Goal: Navigation & Orientation: Understand site structure

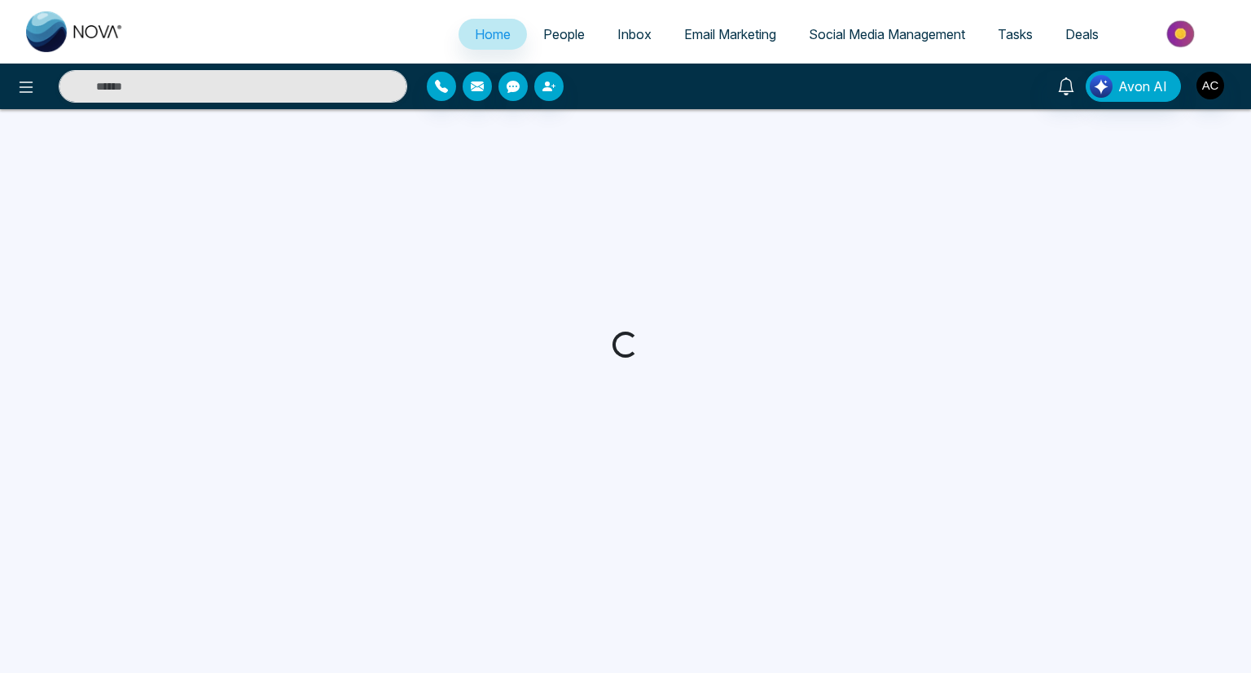
select select "*"
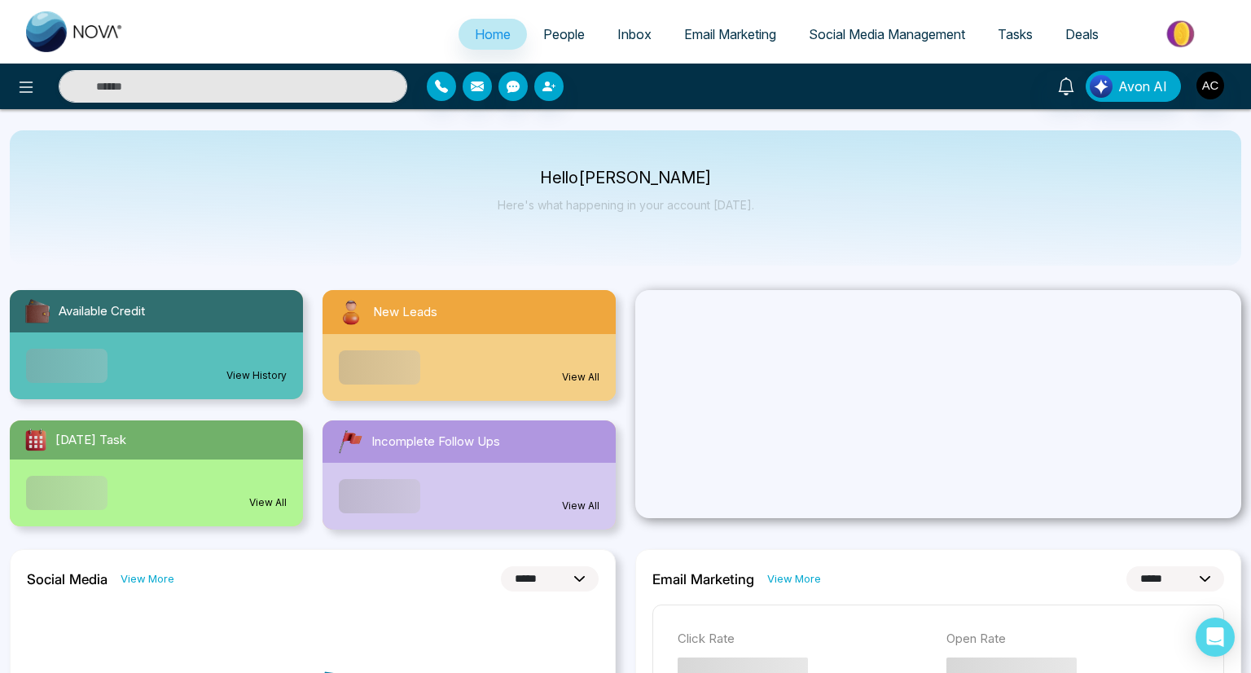
click at [475, 34] on span "Home" at bounding box center [493, 34] width 36 height 16
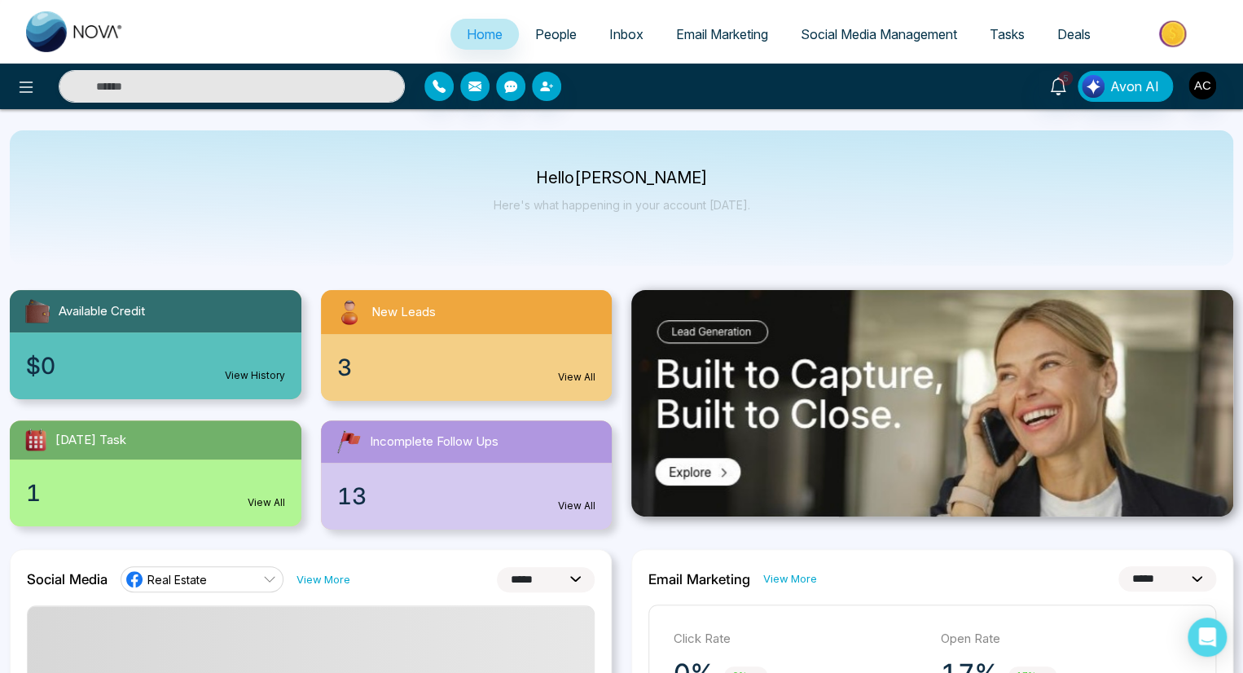
click at [473, 34] on span "Home" at bounding box center [485, 34] width 36 height 16
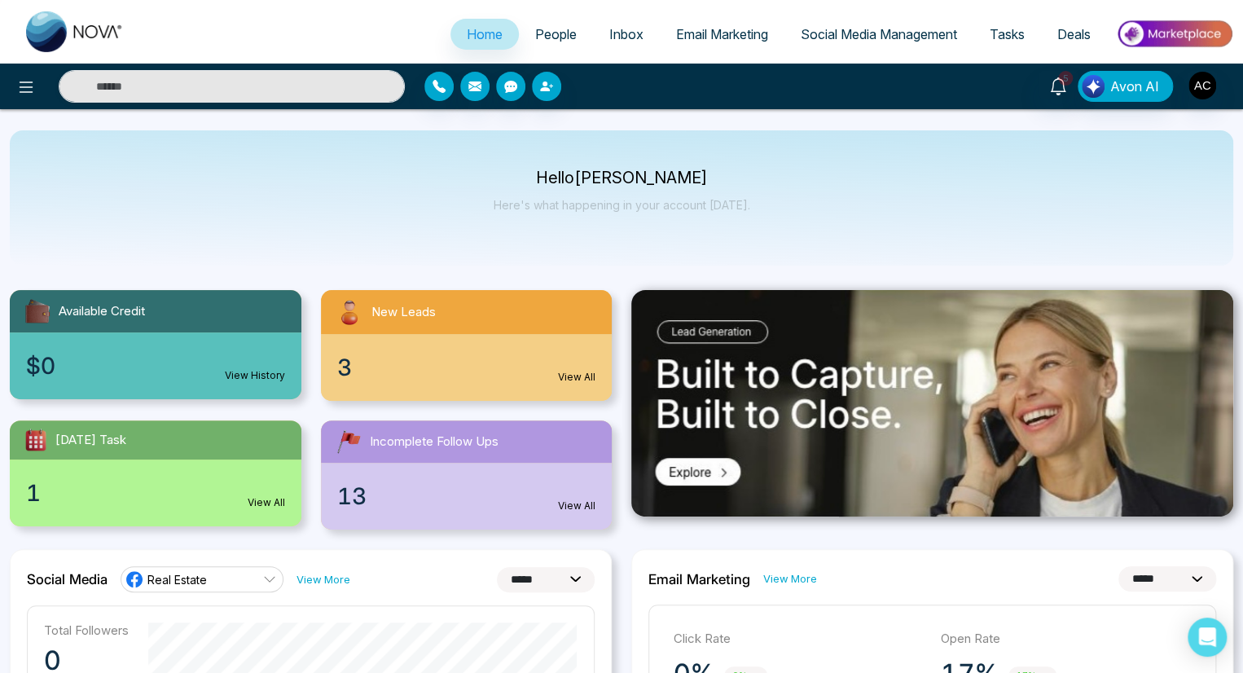
click at [544, 34] on span "People" at bounding box center [556, 34] width 42 height 16
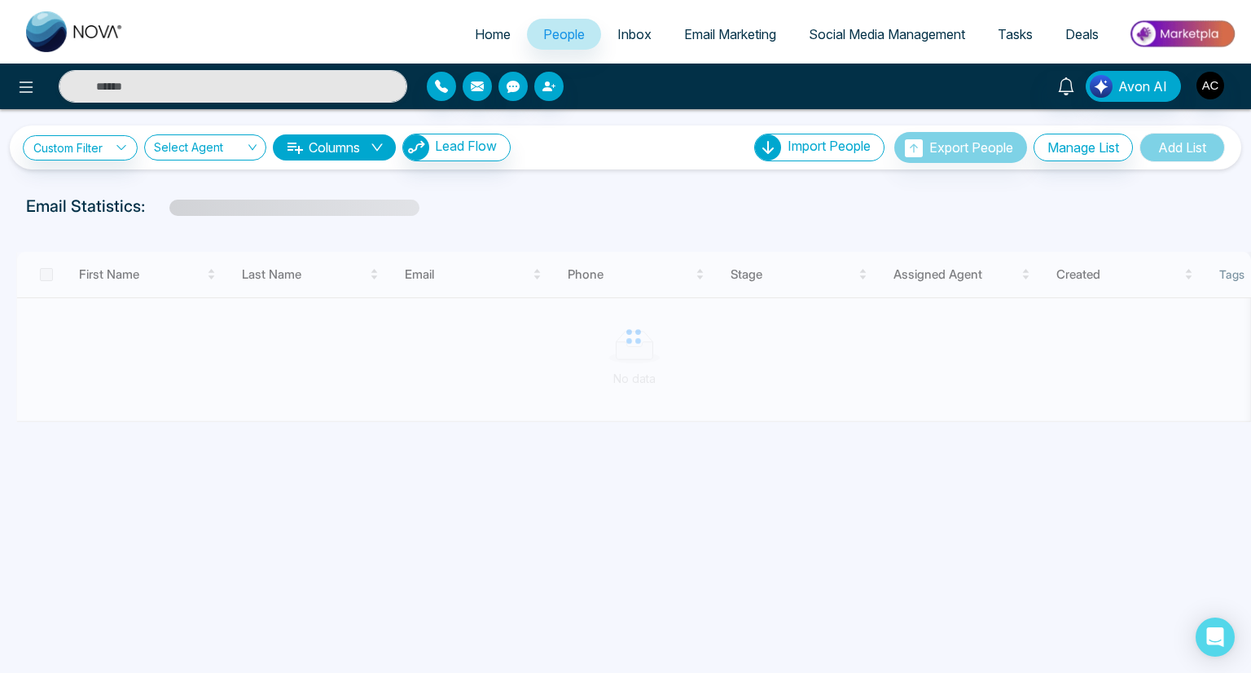
click at [623, 34] on span "Inbox" at bounding box center [635, 34] width 34 height 16
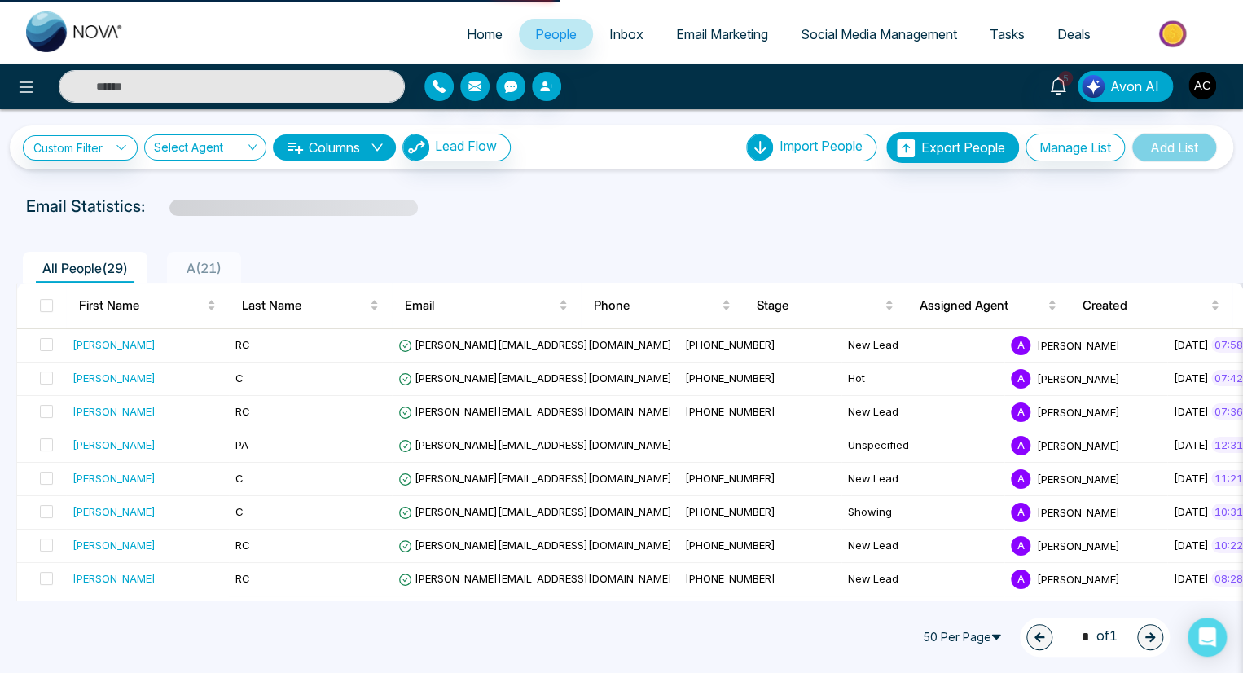
click at [614, 34] on span "Inbox" at bounding box center [626, 34] width 34 height 16
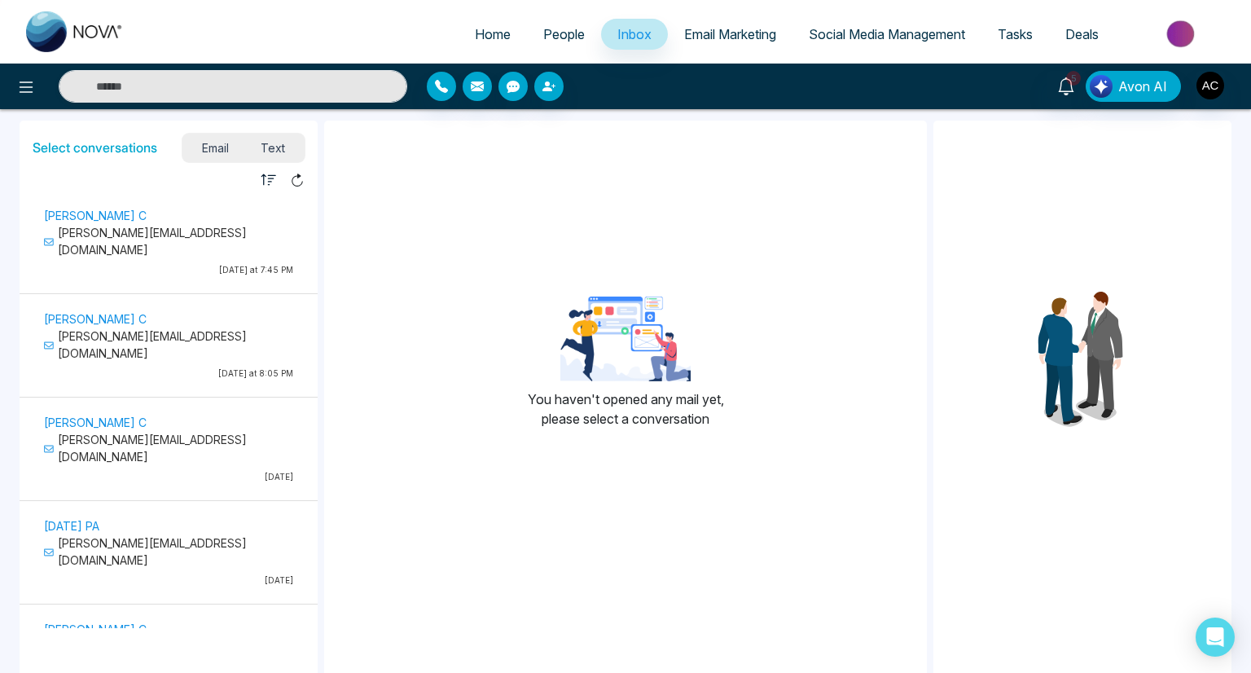
click at [721, 34] on span "Email Marketing" at bounding box center [730, 34] width 92 height 16
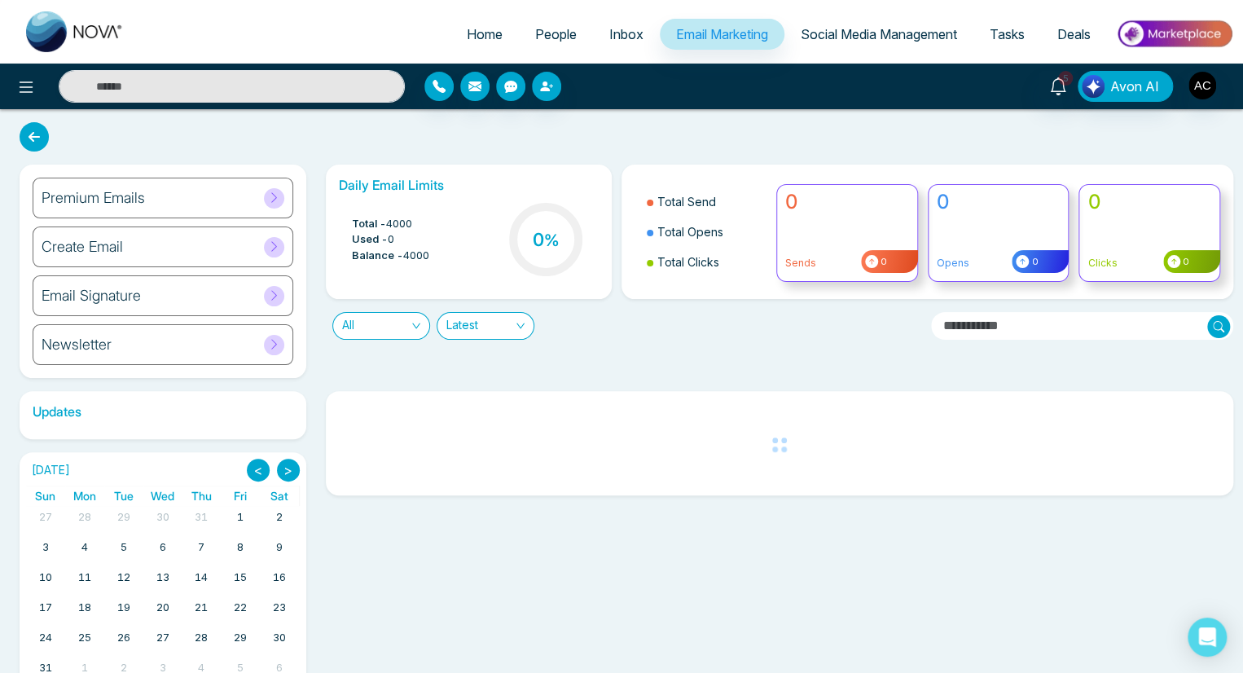
click at [713, 34] on span "Email Marketing" at bounding box center [722, 34] width 92 height 16
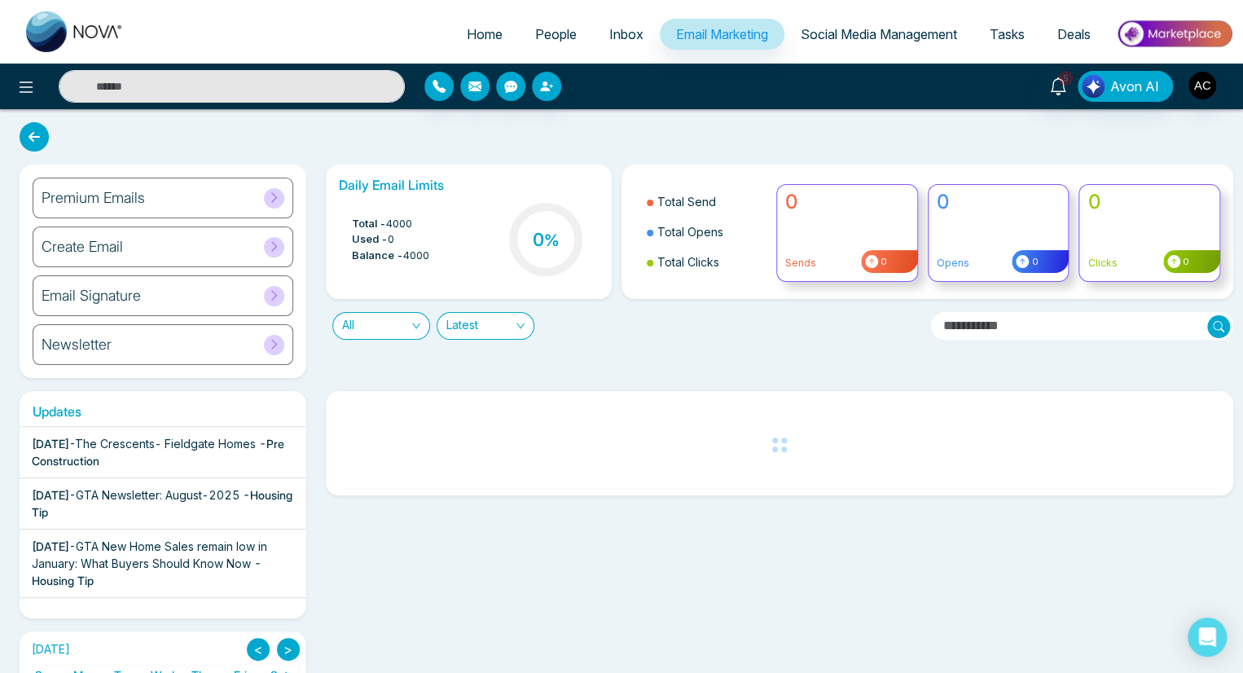
click at [875, 34] on span "Social Media Management" at bounding box center [879, 34] width 156 height 16
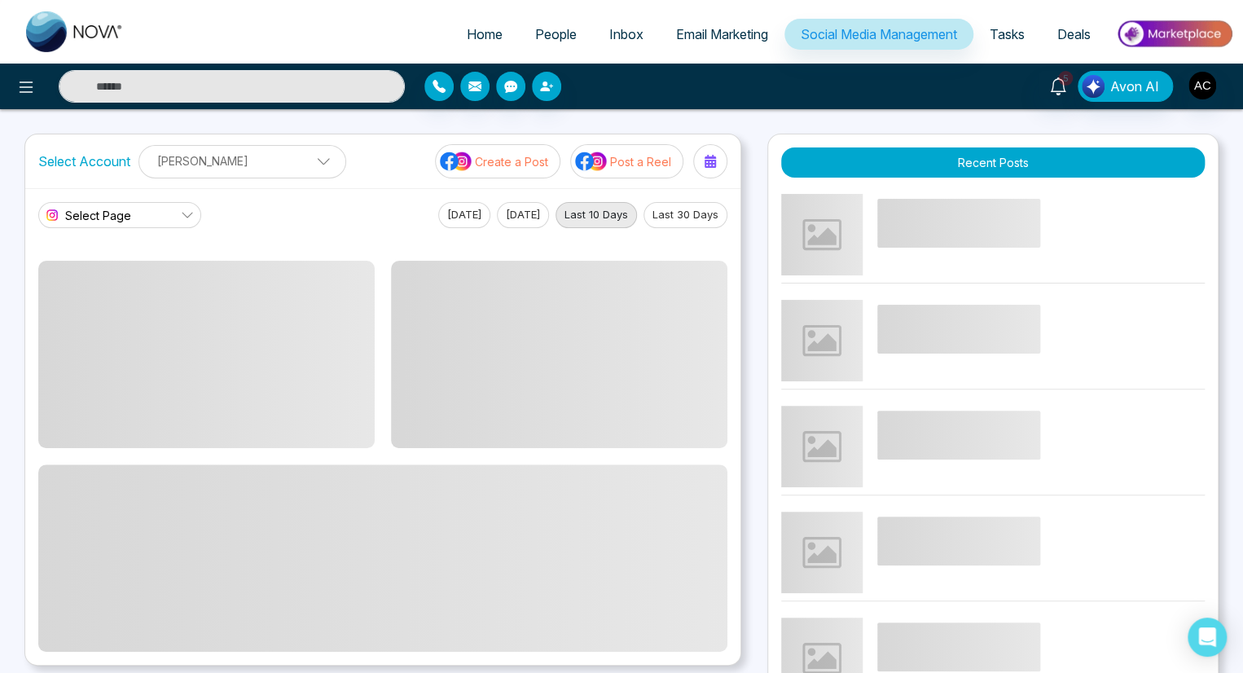
click at [875, 34] on span "Social Media Management" at bounding box center [879, 34] width 156 height 16
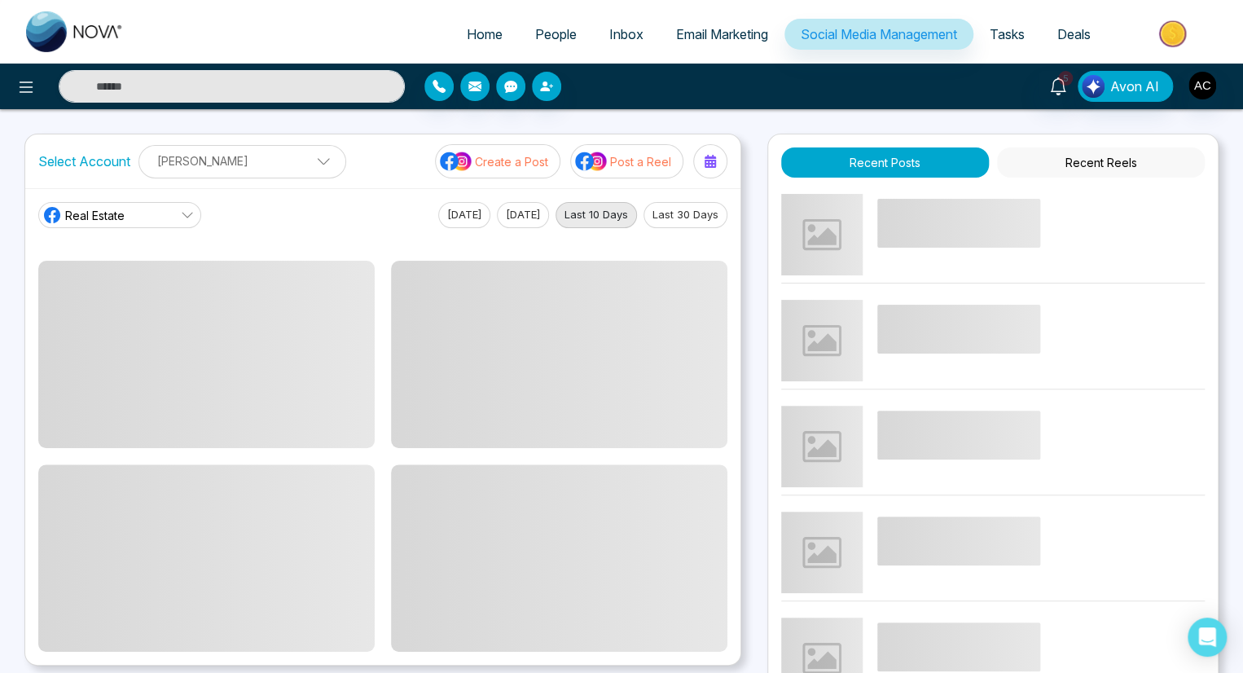
click at [1005, 34] on span "Tasks" at bounding box center [1007, 34] width 35 height 16
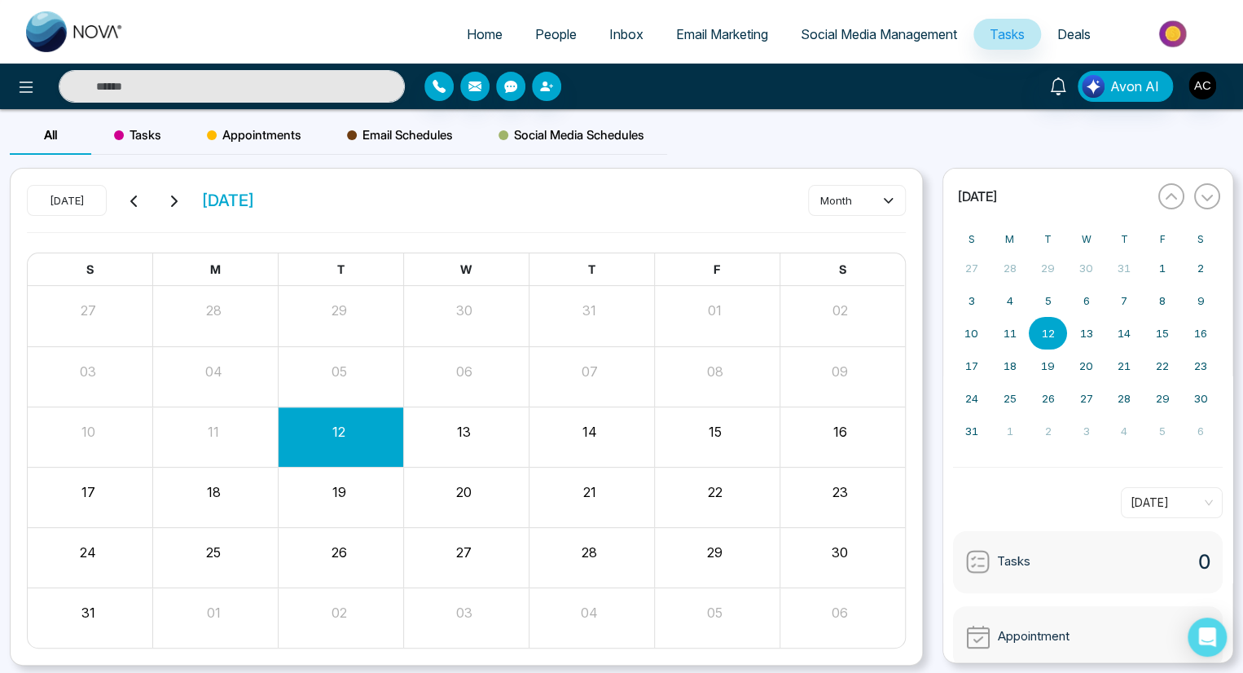
click at [1005, 34] on span "Tasks" at bounding box center [1007, 34] width 35 height 16
click at [1073, 34] on span "Deals" at bounding box center [1073, 34] width 33 height 16
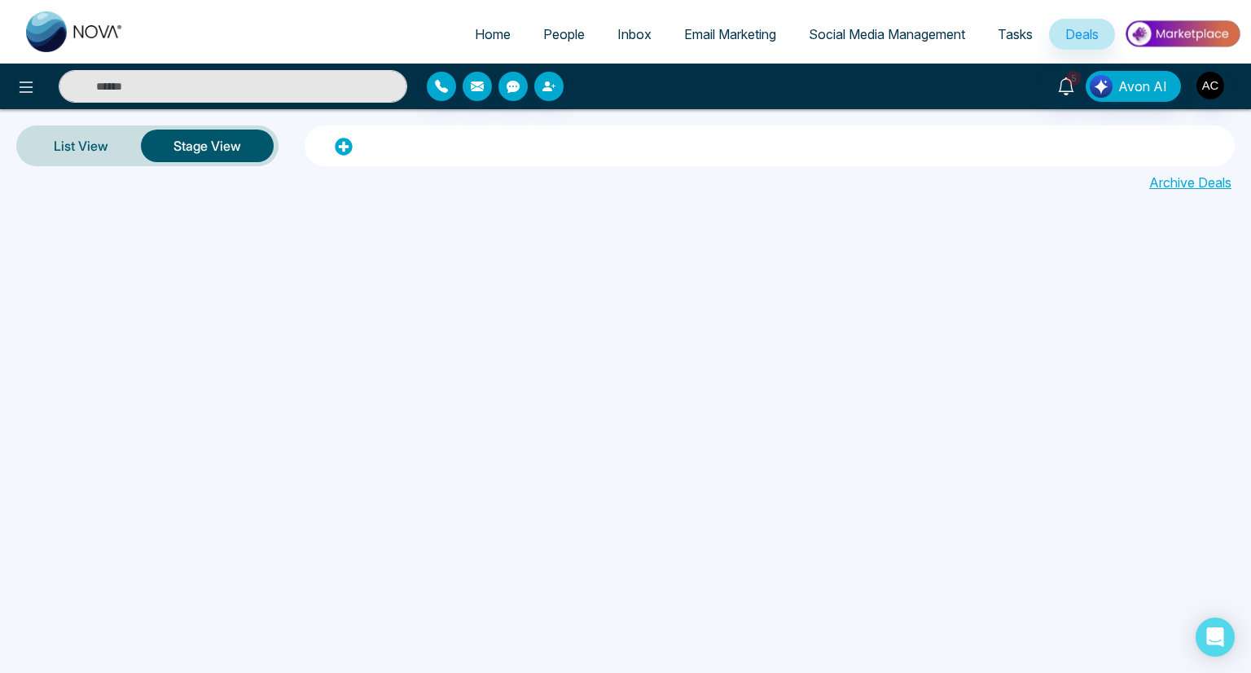
click at [1082, 34] on span "Deals" at bounding box center [1082, 34] width 33 height 16
